Goal: Task Accomplishment & Management: Manage account settings

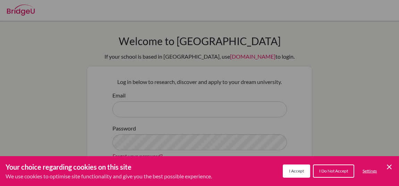
click at [393, 164] on icon "Cookie Control Close Icon" at bounding box center [389, 167] width 8 height 8
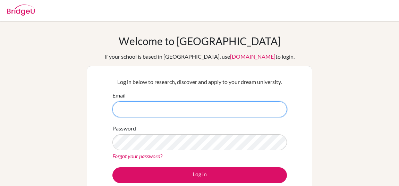
click at [187, 103] on input "Email" at bounding box center [199, 109] width 174 height 16
paste input "[EMAIL_ADDRESS][DOMAIN_NAME]"
type input "[EMAIL_ADDRESS][DOMAIN_NAME]"
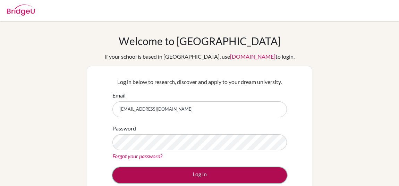
click at [182, 177] on button "Log in" at bounding box center [199, 175] width 174 height 16
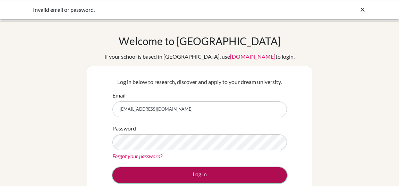
click at [182, 177] on button "Log in" at bounding box center [199, 175] width 174 height 16
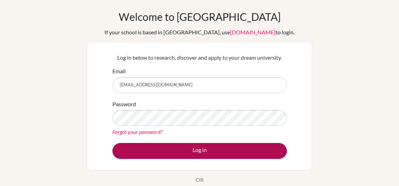
scroll to position [30, 0]
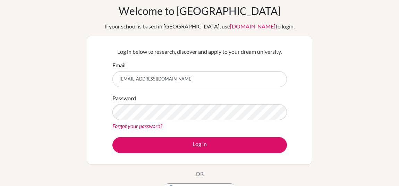
click at [155, 127] on link "Forgot your password?" at bounding box center [137, 125] width 50 height 7
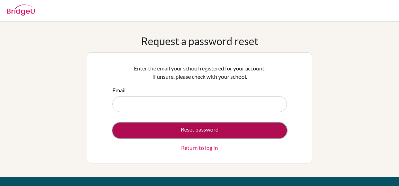
click at [189, 127] on button "Reset password" at bounding box center [199, 130] width 174 height 16
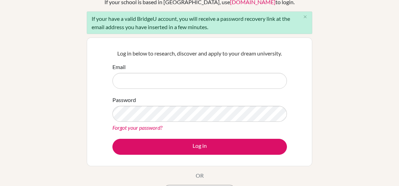
scroll to position [65, 0]
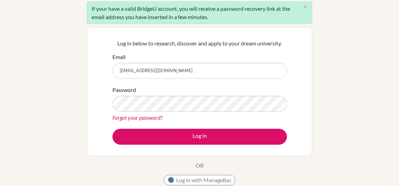
type input "stmyo26@yis-yangon.edu.mm"
click at [145, 119] on link "Forgot your password?" at bounding box center [137, 117] width 50 height 7
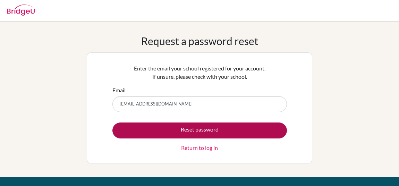
type input "[EMAIL_ADDRESS][DOMAIN_NAME]"
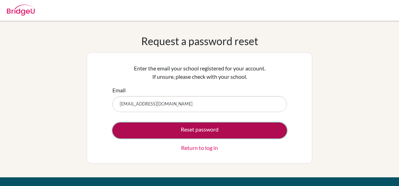
click at [195, 132] on button "Reset password" at bounding box center [199, 130] width 174 height 16
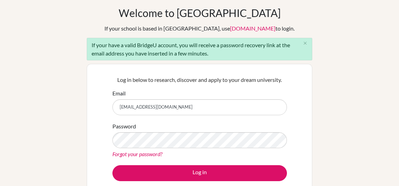
scroll to position [30, 0]
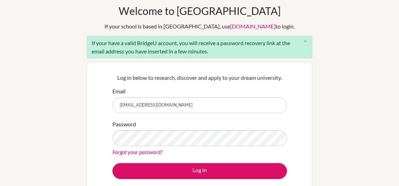
type input "[EMAIL_ADDRESS][DOMAIN_NAME]"
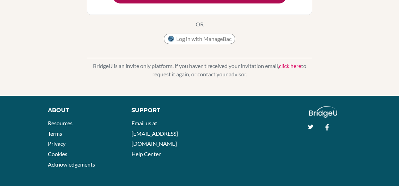
scroll to position [204, 0]
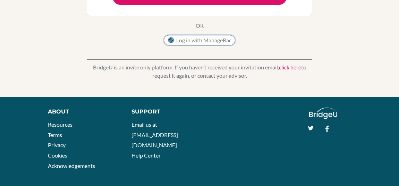
click at [194, 37] on button "Log in with ManageBac" at bounding box center [199, 40] width 71 height 10
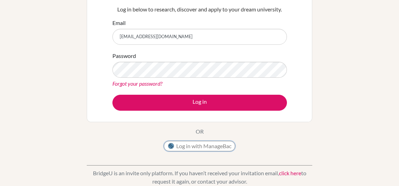
scroll to position [95, 0]
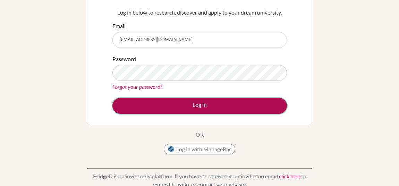
click at [183, 108] on button "Log in" at bounding box center [199, 106] width 174 height 16
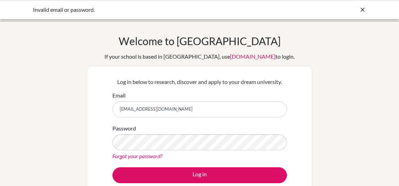
click at [151, 155] on link "Forgot your password?" at bounding box center [137, 156] width 50 height 7
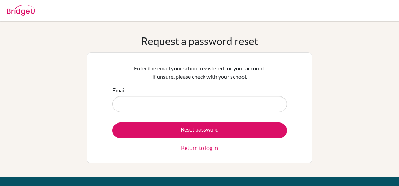
type input "12345678910"
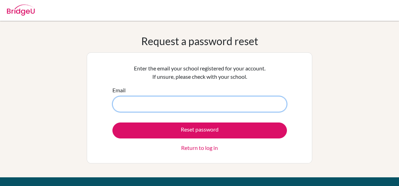
paste input "[EMAIL_ADDRESS][DOMAIN_NAME]"
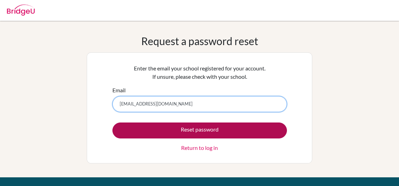
type input "[EMAIL_ADDRESS][DOMAIN_NAME]"
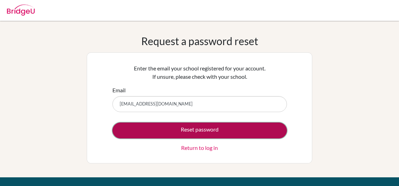
click at [188, 128] on button "Reset password" at bounding box center [199, 130] width 174 height 16
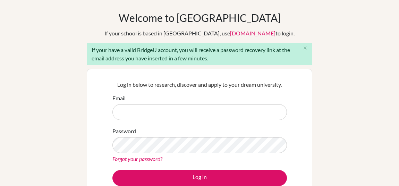
scroll to position [24, 0]
